Goal: Task Accomplishment & Management: Manage account settings

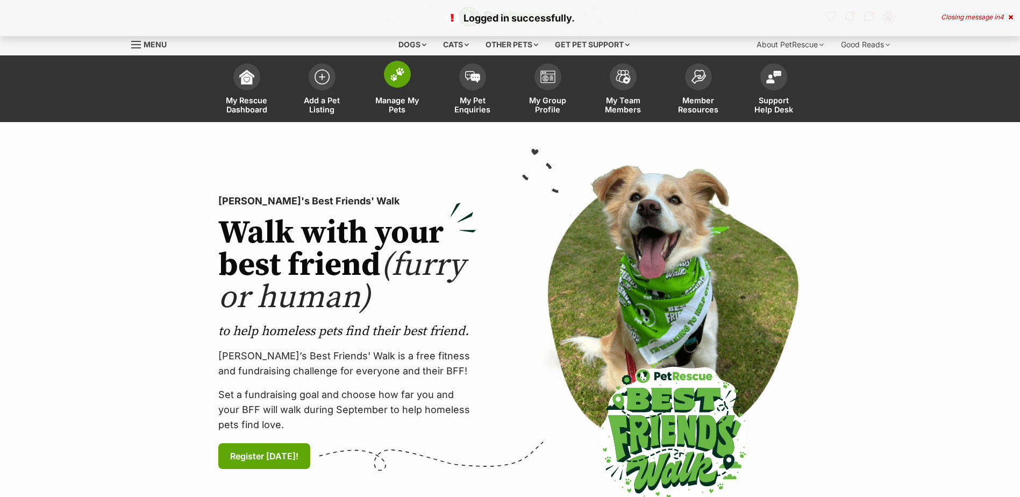
click at [397, 102] on span "Manage My Pets" at bounding box center [397, 105] width 48 height 18
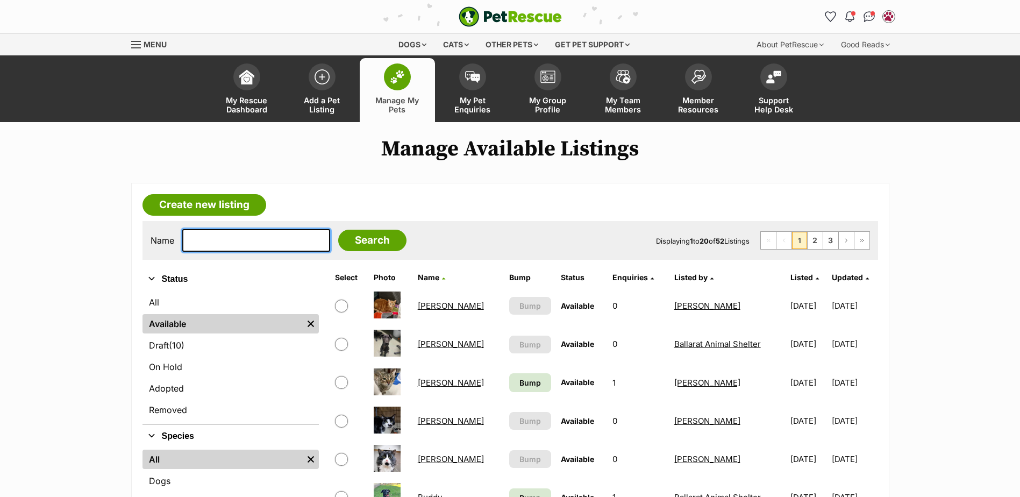
click at [230, 240] on input "text" at bounding box center [256, 240] width 148 height 23
type input "cake"
click at [338, 230] on input "Search" at bounding box center [372, 241] width 68 height 22
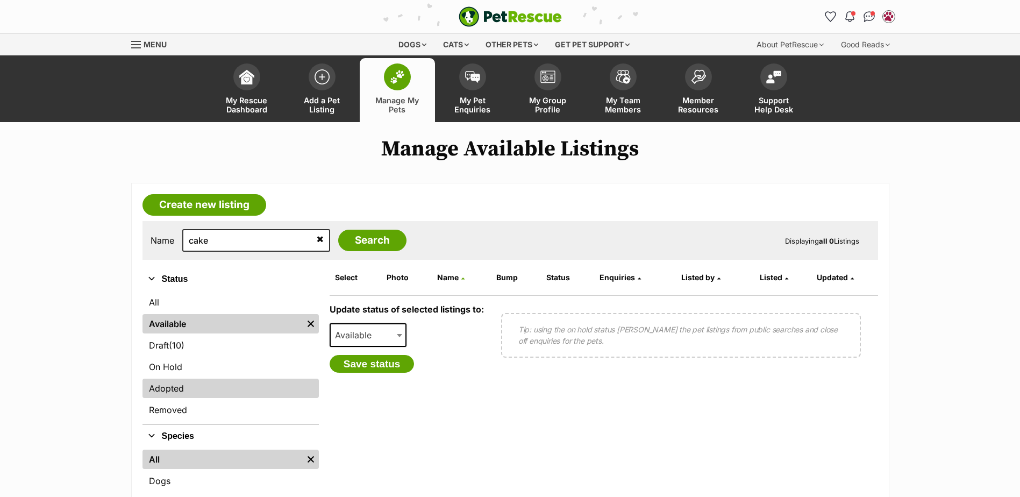
click at [173, 391] on link "Adopted" at bounding box center [230, 388] width 176 height 19
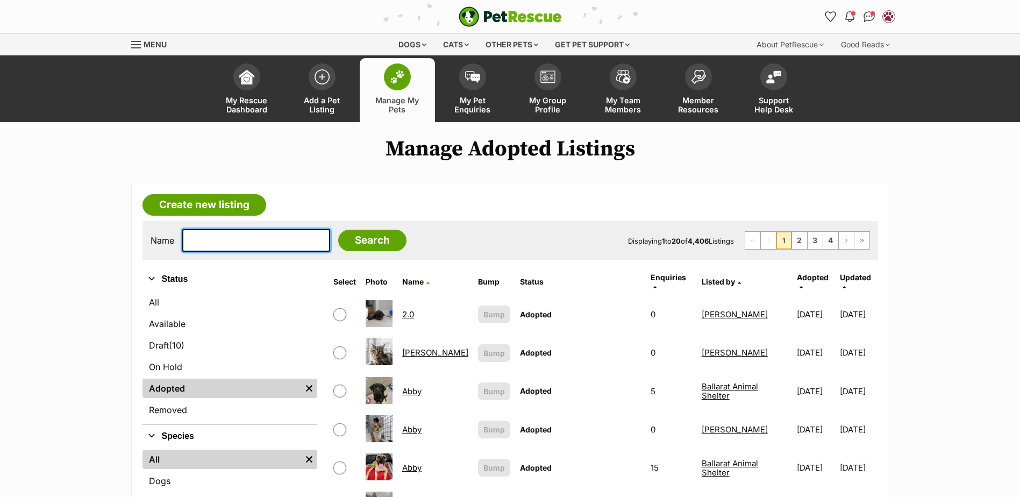
click at [218, 246] on input "text" at bounding box center [256, 240] width 148 height 23
type input "cake"
click at [338, 230] on input "Search" at bounding box center [372, 241] width 68 height 22
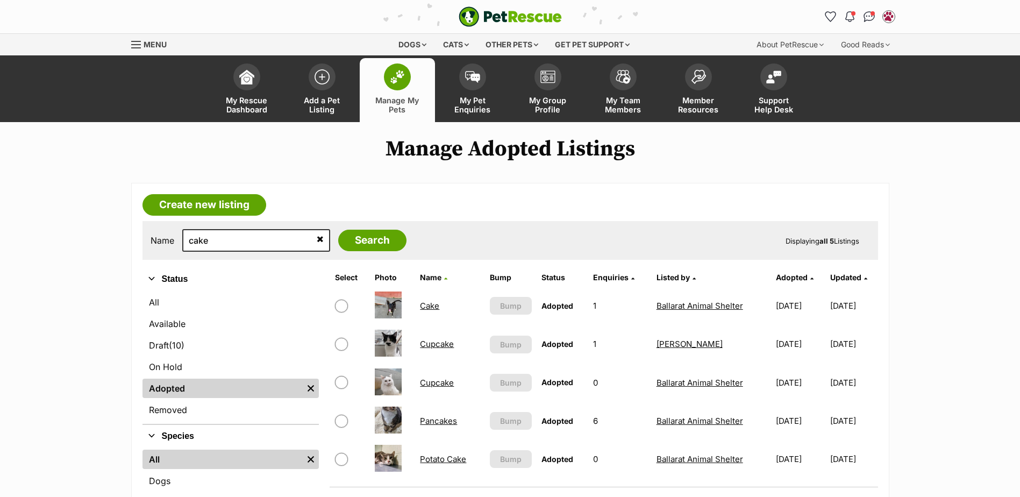
click at [426, 306] on link "Cake" at bounding box center [429, 306] width 19 height 10
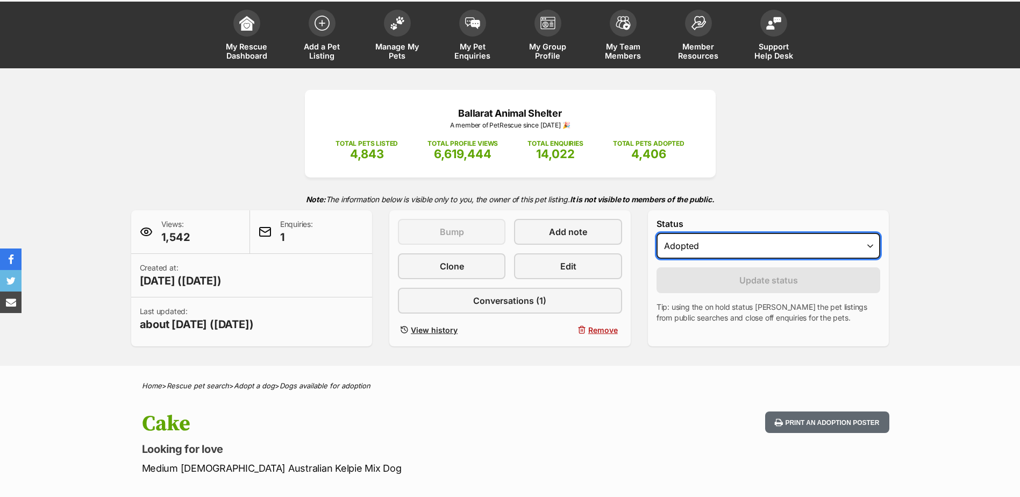
click at [699, 246] on select "Draft - not available as listing has enquires Available On hold Adopted" at bounding box center [769, 246] width 224 height 26
select select "active"
click at [657, 233] on select "Draft - not available as listing has enquires Available On hold Adopted" at bounding box center [769, 246] width 224 height 26
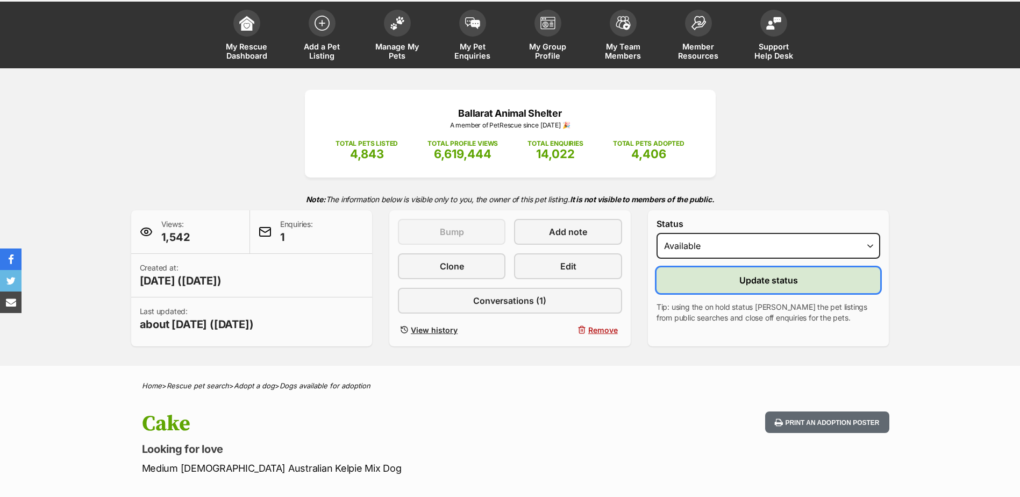
click at [715, 283] on button "Update status" at bounding box center [769, 280] width 224 height 26
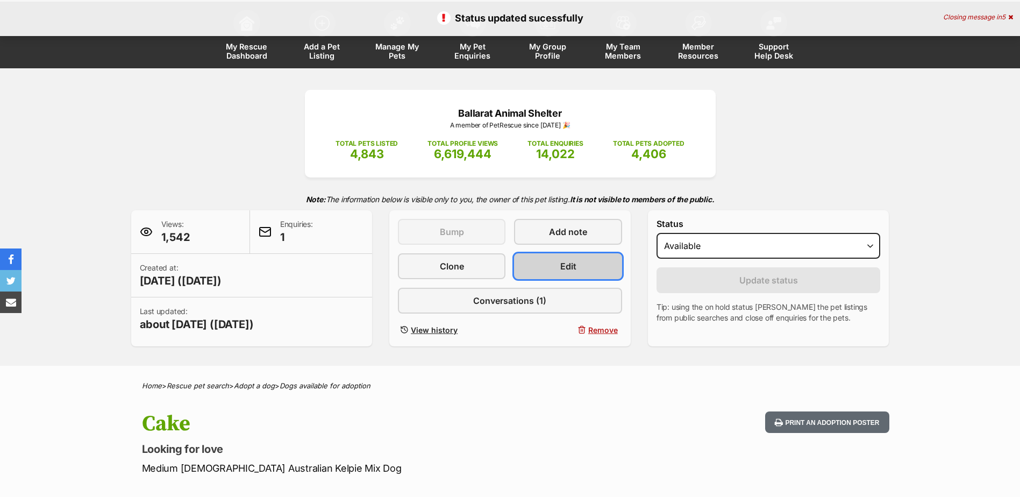
click at [582, 270] on link "Edit" at bounding box center [568, 266] width 108 height 26
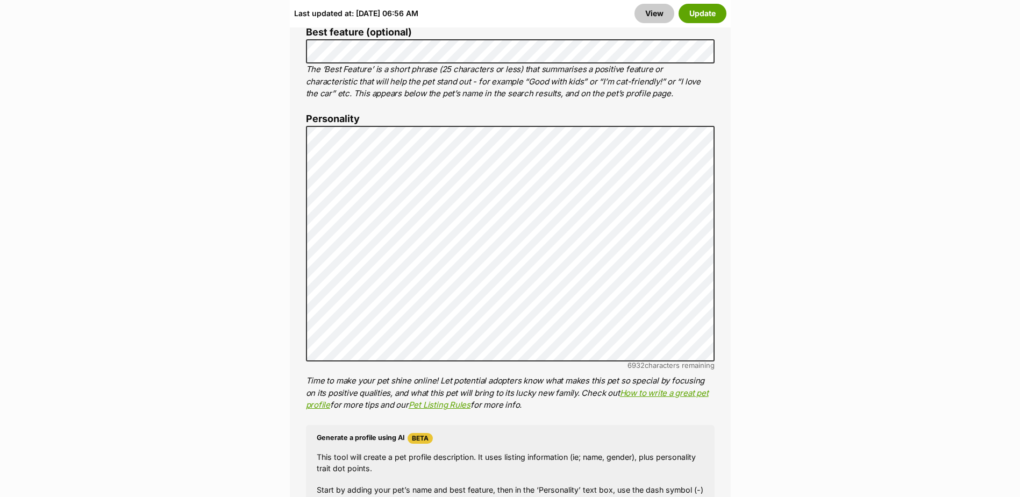
scroll to position [914, 0]
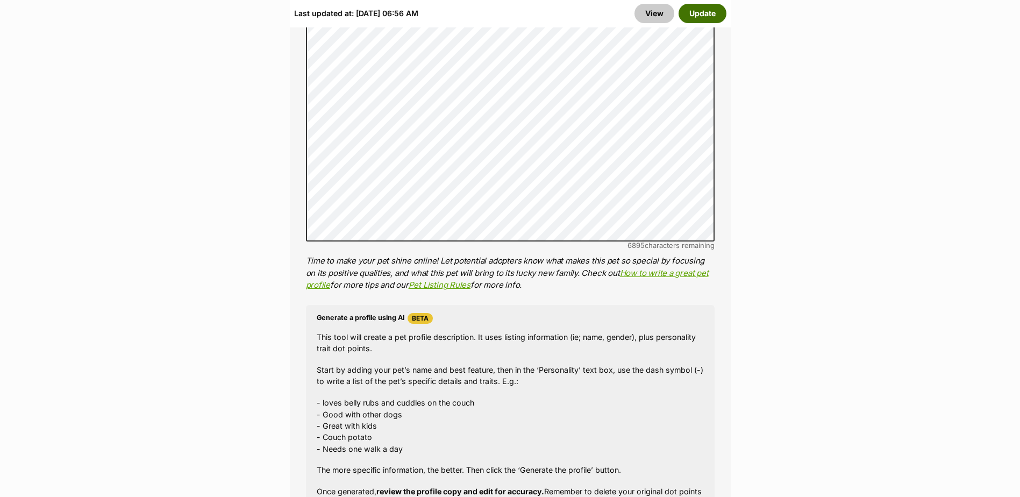
drag, startPoint x: 697, startPoint y: 17, endPoint x: 792, endPoint y: 75, distance: 111.3
click at [697, 17] on button "Update" at bounding box center [703, 13] width 48 height 19
